Goal: Obtain resource: Download file/media

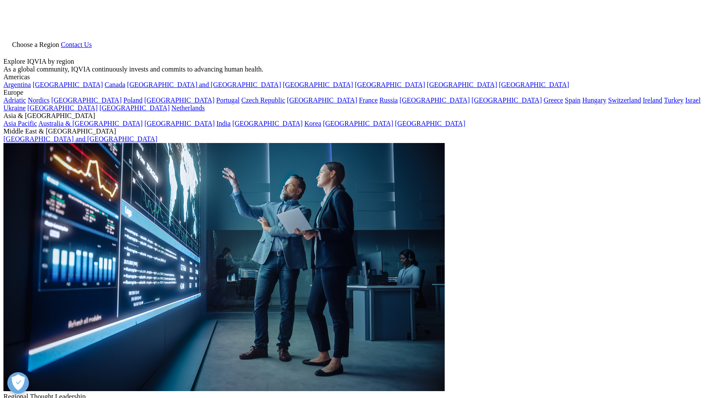
scroll to position [846, 509]
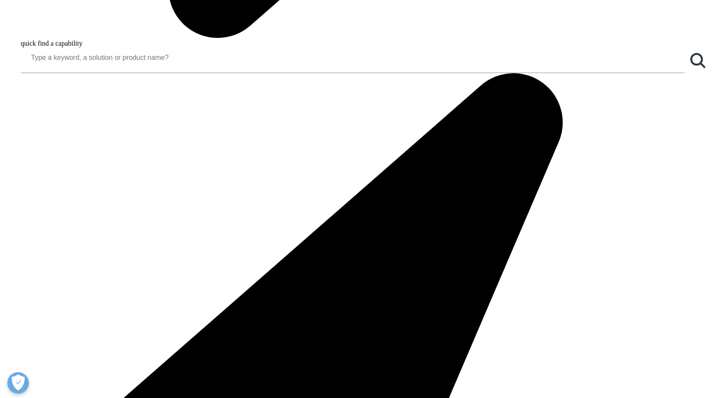
scroll to position [1221, 0]
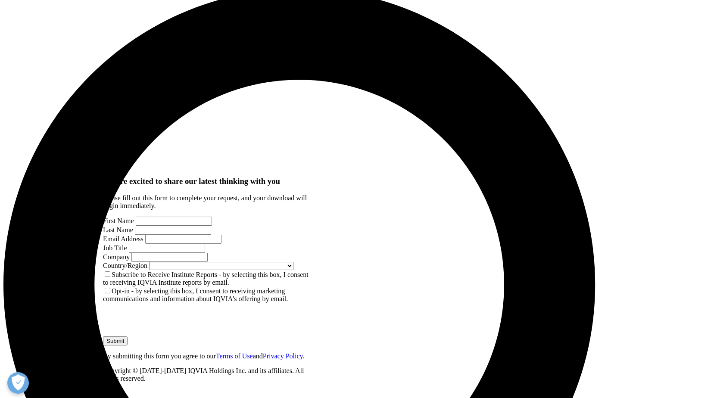
scroll to position [488, 0]
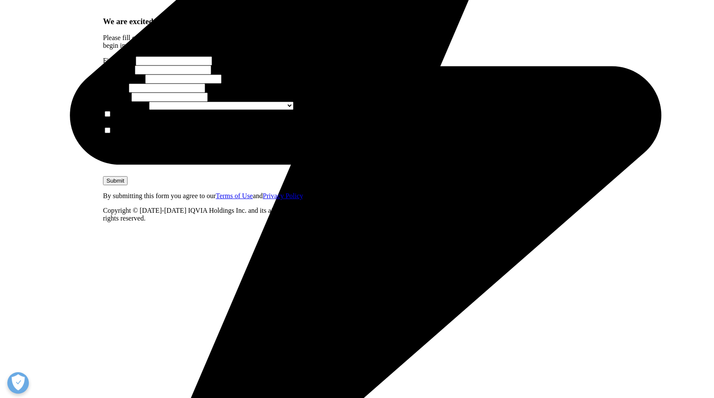
click at [149, 66] on input "First Name" at bounding box center [174, 60] width 76 height 9
type input "Angelina"
click at [211, 75] on input "Last Name" at bounding box center [173, 70] width 76 height 9
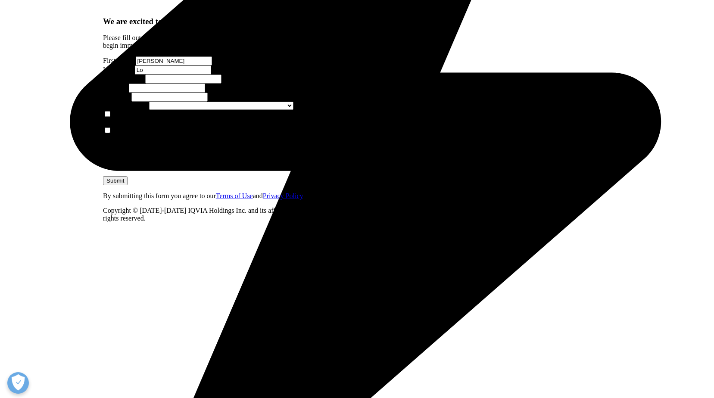
type input "Lo"
click at [145, 84] on input "Email Address" at bounding box center [183, 79] width 76 height 9
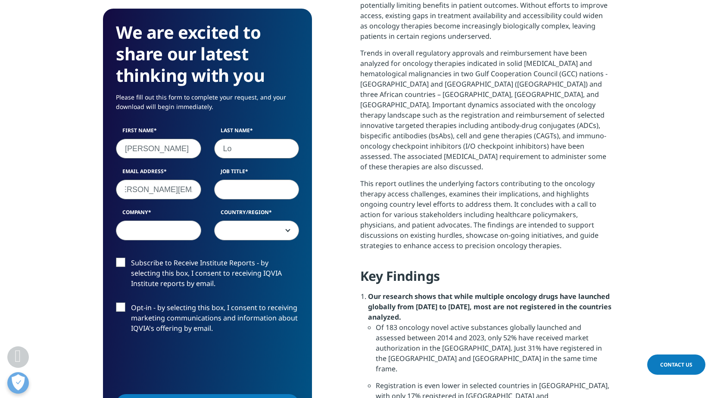
type input "angelina.lo@iqvia.com"
click at [260, 188] on input "Job Title" at bounding box center [256, 190] width 85 height 20
type input "TSL"
click at [135, 228] on input "Company" at bounding box center [158, 231] width 85 height 20
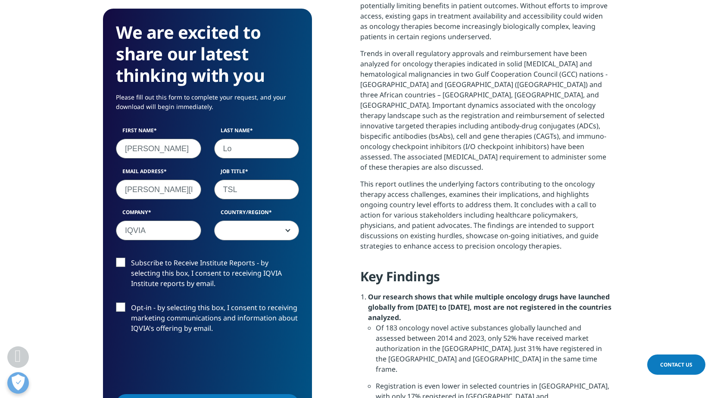
type input "IQVIA"
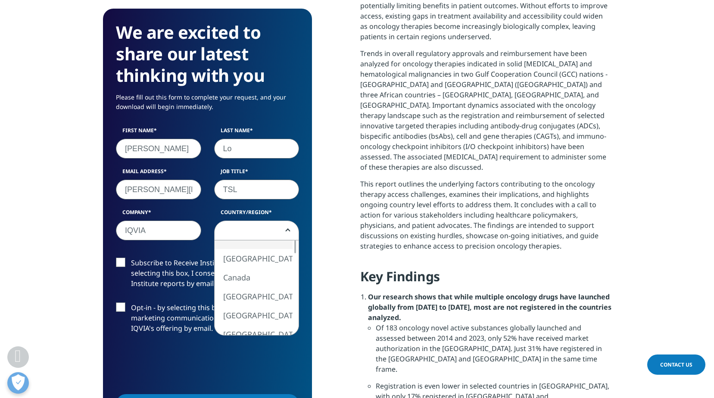
click at [263, 233] on span at bounding box center [257, 231] width 84 height 20
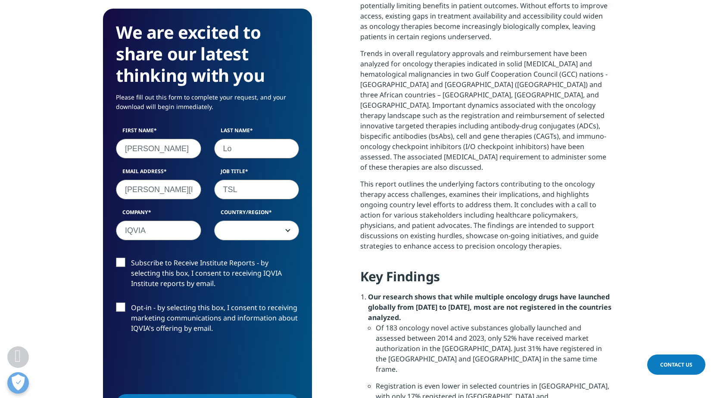
click at [247, 231] on span at bounding box center [257, 231] width 84 height 20
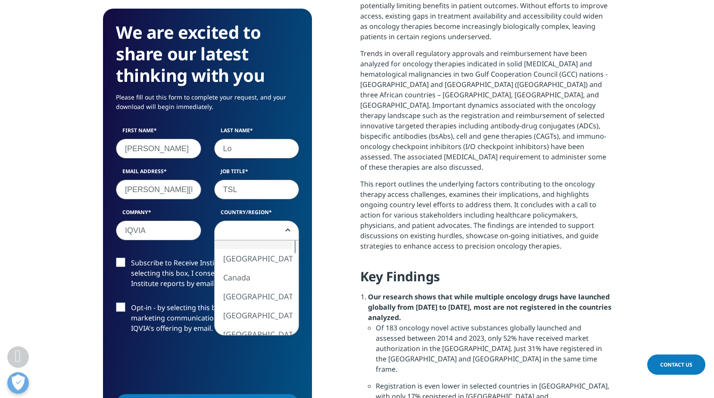
click at [247, 231] on span at bounding box center [257, 231] width 84 height 20
select select "[GEOGRAPHIC_DATA]"
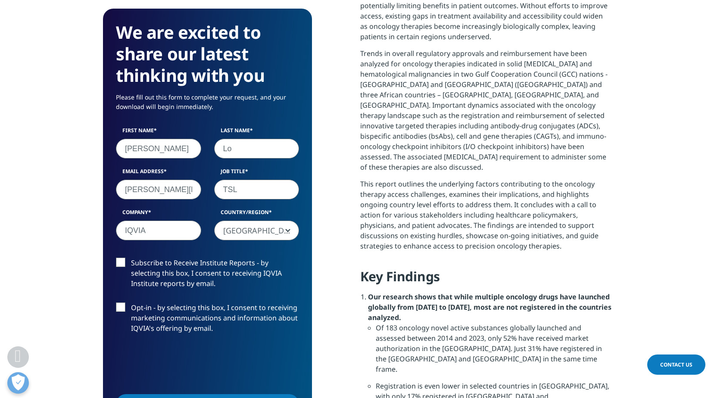
scroll to position [733, 0]
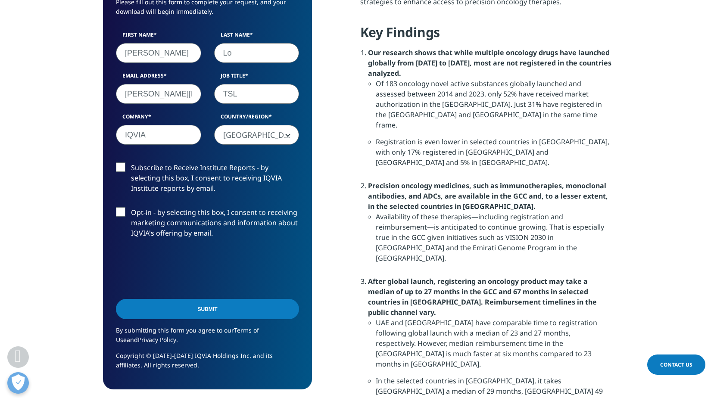
click at [262, 307] on input "Submit" at bounding box center [207, 309] width 183 height 20
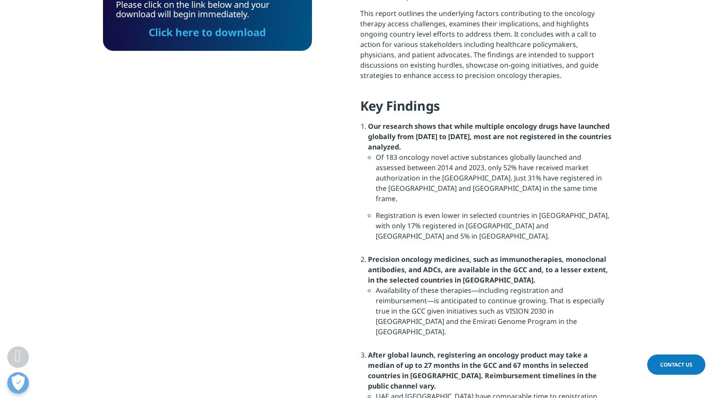
scroll to position [415, 0]
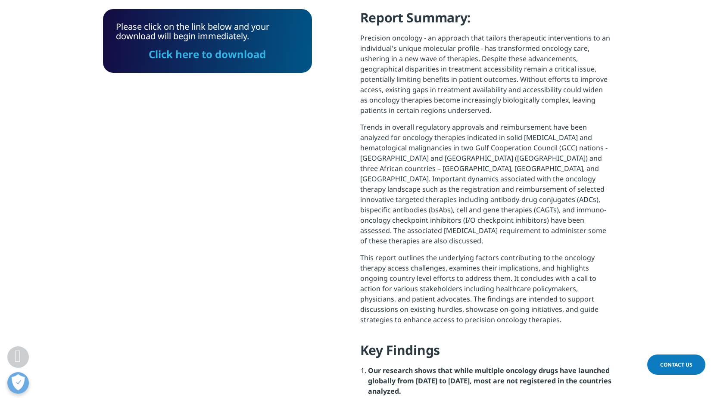
click at [218, 56] on link "Click here to download" at bounding box center [207, 54] width 117 height 14
